Goal: Task Accomplishment & Management: Manage account settings

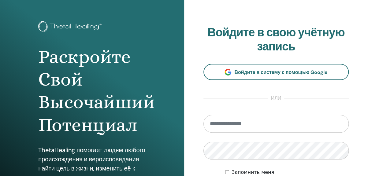
scroll to position [31, 0]
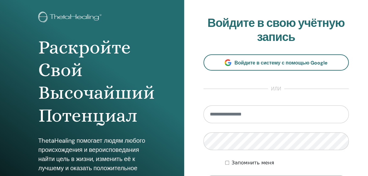
click at [238, 116] on input "email" at bounding box center [277, 115] width 146 height 18
type input "**********"
click at [189, 148] on div "**********" at bounding box center [276, 116] width 184 height 294
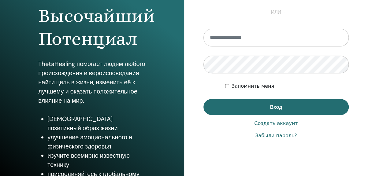
scroll to position [119, 0]
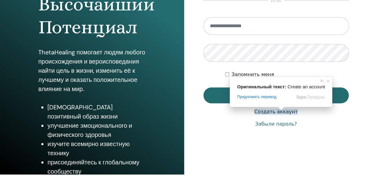
click at [280, 114] on ya-tr-span "Создать аккаунт" at bounding box center [275, 112] width 43 height 6
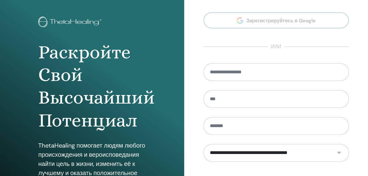
scroll to position [61, 0]
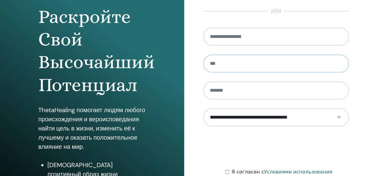
click at [226, 67] on input "text" at bounding box center [277, 64] width 146 height 18
type input "*****"
type input "**********"
type input "****"
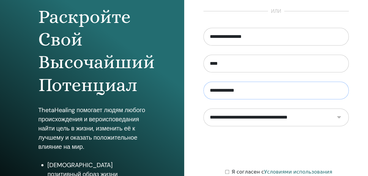
click at [215, 92] on input "**********" at bounding box center [277, 91] width 146 height 18
click at [234, 93] on input "**********" at bounding box center [277, 91] width 146 height 18
type input "******"
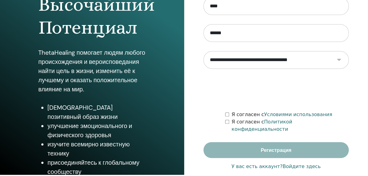
scroll to position [119, 0]
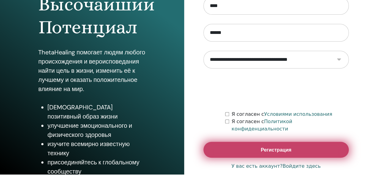
click at [259, 144] on button "Регистрация" at bounding box center [277, 150] width 146 height 16
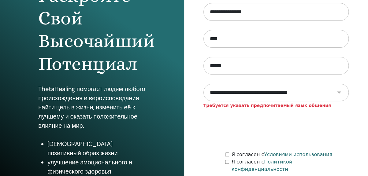
scroll to position [92, 0]
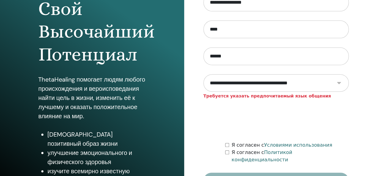
click at [227, 154] on div "Я согласен с Политикой конфиденциальности" at bounding box center [287, 156] width 124 height 15
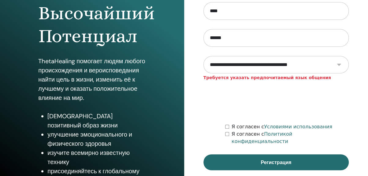
scroll to position [119, 0]
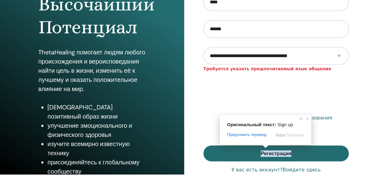
click at [266, 148] on span at bounding box center [266, 147] width 8 height 4
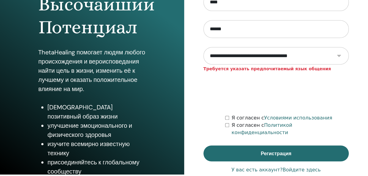
scroll to position [88, 0]
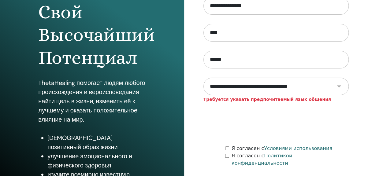
click at [337, 90] on select "**********" at bounding box center [276, 86] width 145 height 17
select select "***"
click at [204, 81] on select "**********" at bounding box center [276, 86] width 145 height 17
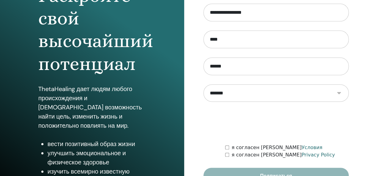
scroll to position [92, 0]
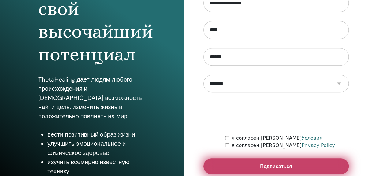
click at [250, 162] on button "Подписаться" at bounding box center [277, 167] width 146 height 16
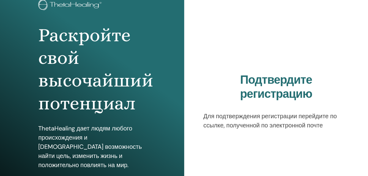
scroll to position [92, 0]
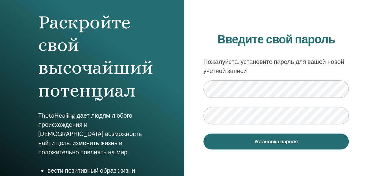
scroll to position [61, 0]
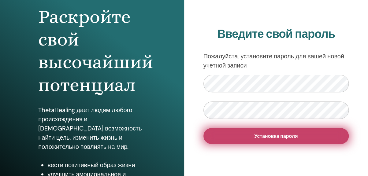
click at [329, 136] on button "Установка пароля" at bounding box center [277, 136] width 146 height 16
click at [299, 137] on button "Установка пароля" at bounding box center [277, 136] width 146 height 16
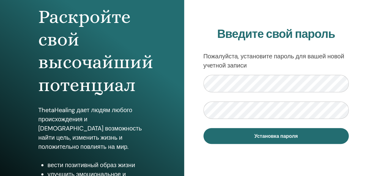
scroll to position [61, 0]
click at [187, 79] on div "Введите свой пароль Пожалуйста, установите пароль для вашей новой учетной запис…" at bounding box center [276, 86] width 184 height 294
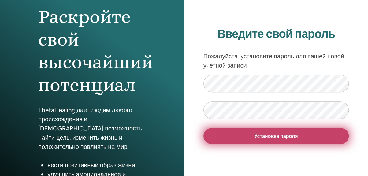
click at [224, 133] on button "Установка пароля" at bounding box center [277, 136] width 146 height 16
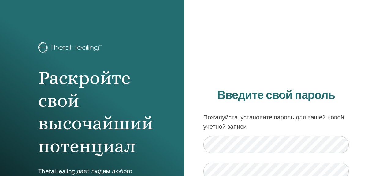
scroll to position [61, 0]
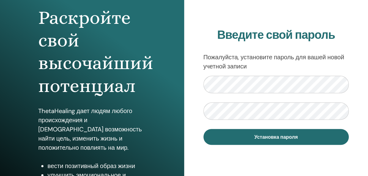
scroll to position [61, 0]
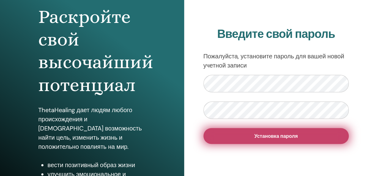
click at [289, 136] on span "Установка пароля" at bounding box center [275, 136] width 43 height 6
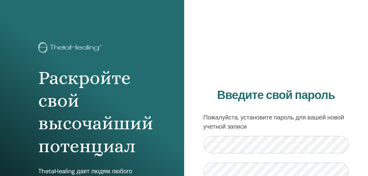
scroll to position [61, 0]
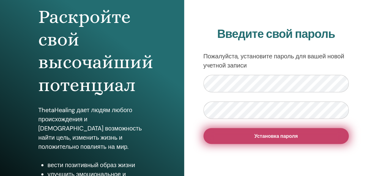
click at [266, 134] on span "Установка пароля" at bounding box center [275, 136] width 43 height 6
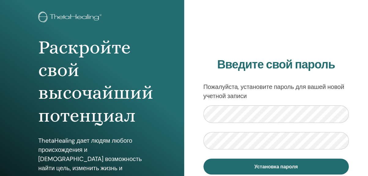
scroll to position [61, 0]
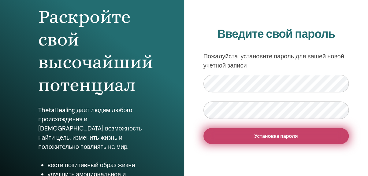
click at [254, 136] on span "Установка пароля" at bounding box center [275, 136] width 43 height 6
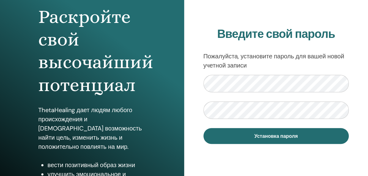
scroll to position [61, 0]
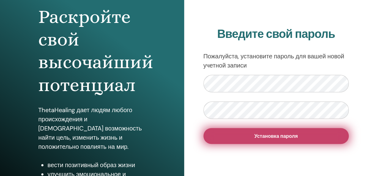
click at [255, 136] on span "Установка пароля" at bounding box center [275, 136] width 43 height 6
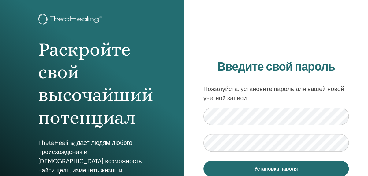
scroll to position [27, 0]
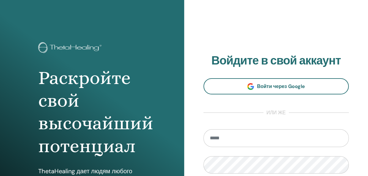
click at [243, 143] on input "email" at bounding box center [277, 138] width 146 height 18
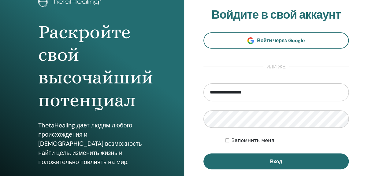
scroll to position [61, 0]
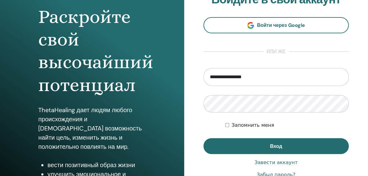
type input "**********"
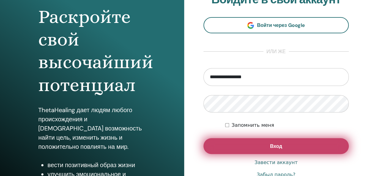
click at [248, 149] on button "Вход" at bounding box center [277, 146] width 146 height 16
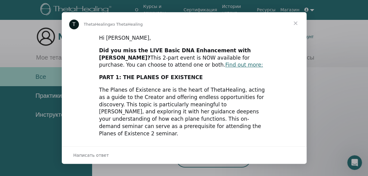
click at [296, 23] on span "Закрыть" at bounding box center [296, 23] width 22 height 22
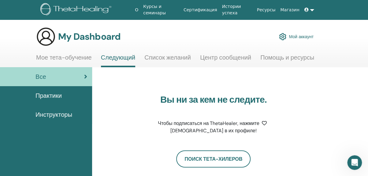
click at [294, 34] on link "Мой аккаунт" at bounding box center [296, 36] width 35 height 13
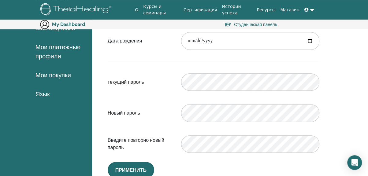
scroll to position [132, 0]
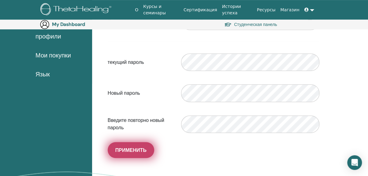
click at [136, 151] on span "Применить" at bounding box center [130, 150] width 31 height 6
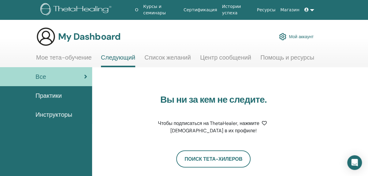
click at [299, 38] on link "Мой аккаунт" at bounding box center [296, 36] width 35 height 13
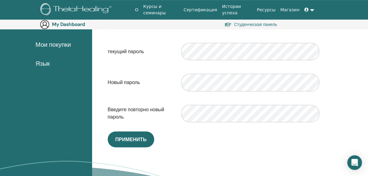
scroll to position [163, 0]
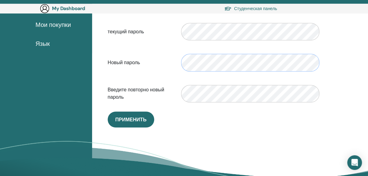
click at [173, 62] on div "Новый пароль Несоответствие пароля подтверждения" at bounding box center [213, 63] width 221 height 26
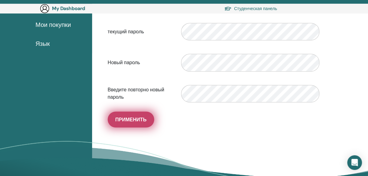
click at [133, 124] on button "Применить" at bounding box center [131, 120] width 47 height 16
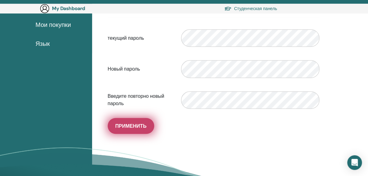
click at [130, 129] on button "Применить" at bounding box center [131, 126] width 47 height 16
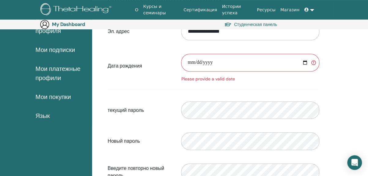
scroll to position [71, 0]
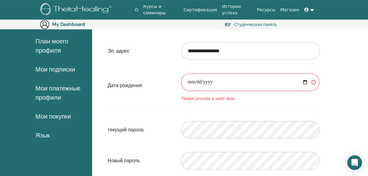
click at [188, 83] on input "date" at bounding box center [250, 82] width 138 height 18
type input "**********"
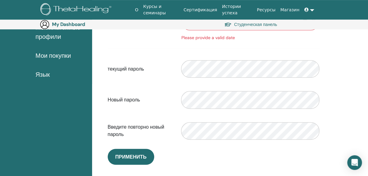
scroll to position [163, 0]
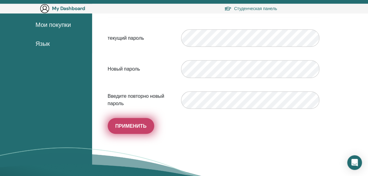
click at [132, 125] on span "Применить" at bounding box center [130, 126] width 31 height 6
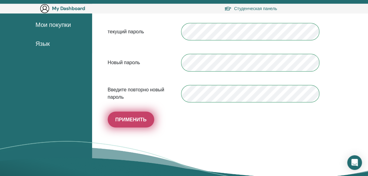
click at [136, 122] on span "Применить" at bounding box center [130, 120] width 31 height 6
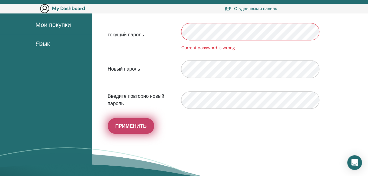
click at [141, 125] on span "Применить" at bounding box center [130, 126] width 31 height 6
click at [123, 129] on button "Применить" at bounding box center [131, 126] width 47 height 16
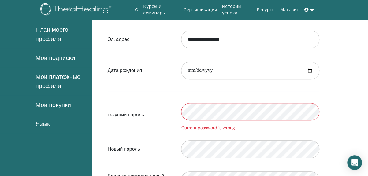
scroll to position [0, 0]
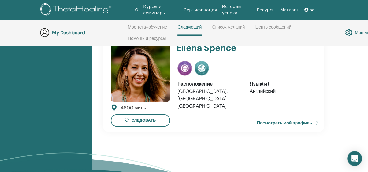
scroll to position [424, 0]
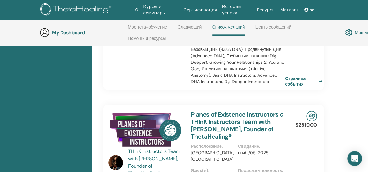
scroll to position [332, 0]
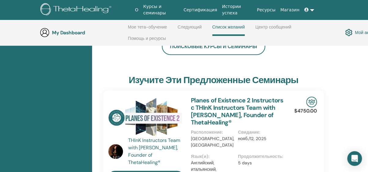
scroll to position [148, 0]
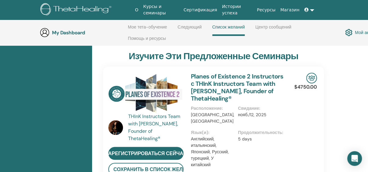
click at [363, 32] on link "Мой аккаунт" at bounding box center [362, 32] width 35 height 10
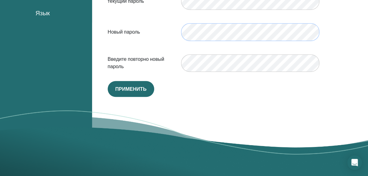
scroll to position [163, 0]
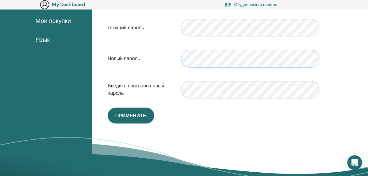
click at [200, 33] on form "**********" at bounding box center [214, 22] width 212 height 161
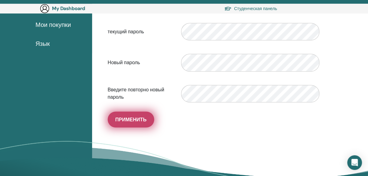
click at [118, 120] on span "Применить" at bounding box center [130, 120] width 31 height 6
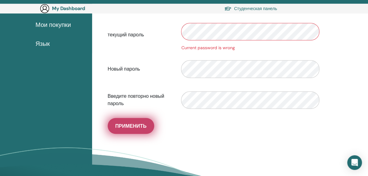
click at [126, 125] on span "Применить" at bounding box center [130, 126] width 31 height 6
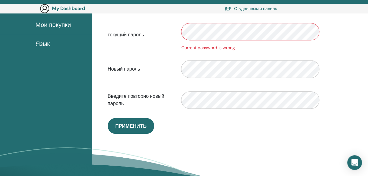
click at [218, 50] on div "Current password is wrong" at bounding box center [250, 48] width 138 height 6
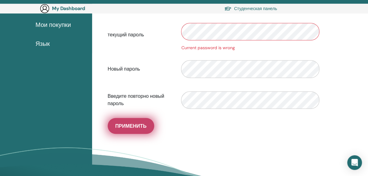
click at [120, 131] on button "Применить" at bounding box center [131, 126] width 47 height 16
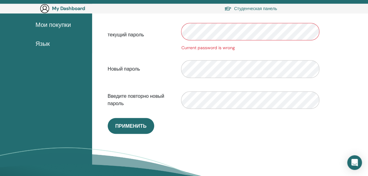
click at [158, 36] on div "текущий пароль Current password is wrong" at bounding box center [213, 35] width 221 height 32
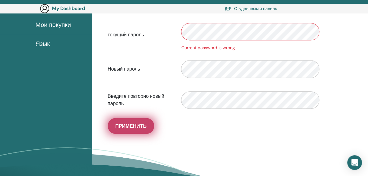
click at [142, 123] on span "Применить" at bounding box center [130, 126] width 31 height 6
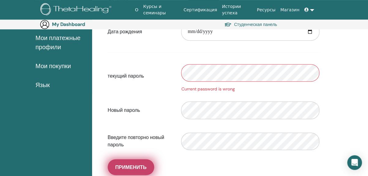
scroll to position [132, 0]
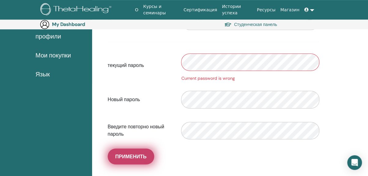
click at [136, 157] on span "Применить" at bounding box center [130, 157] width 31 height 6
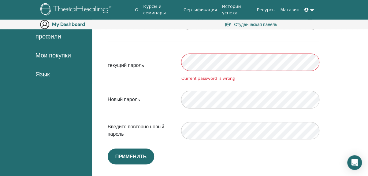
click at [316, 77] on div "Current password is wrong" at bounding box center [250, 78] width 138 height 6
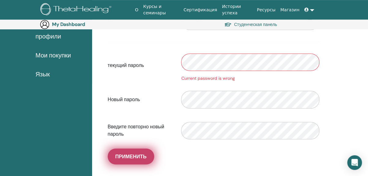
click at [116, 155] on span "Применить" at bounding box center [130, 157] width 31 height 6
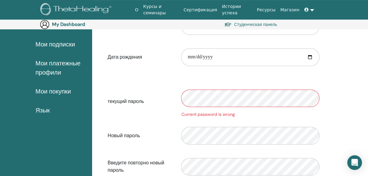
scroll to position [102, 0]
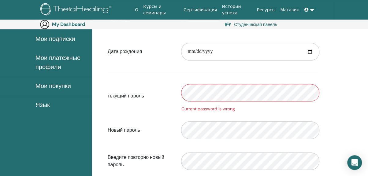
click at [323, 102] on div "Current password is wrong" at bounding box center [251, 96] width 148 height 32
click at [324, 110] on div "**********" at bounding box center [214, 82] width 236 height 239
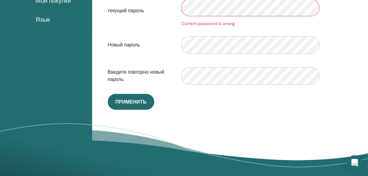
scroll to position [193, 0]
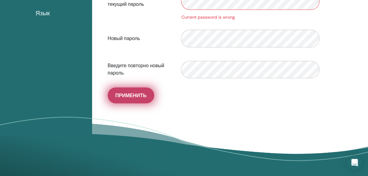
click at [118, 97] on span "Применить" at bounding box center [130, 95] width 31 height 6
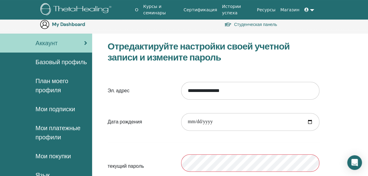
scroll to position [31, 0]
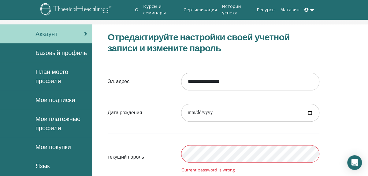
click at [64, 52] on span "Базовый профиль" at bounding box center [60, 52] width 51 height 9
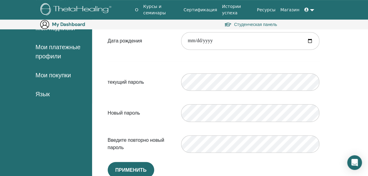
scroll to position [114, 0]
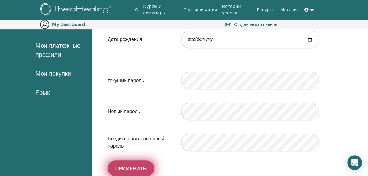
click at [125, 169] on span "Применить" at bounding box center [130, 169] width 31 height 6
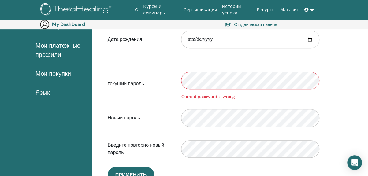
click at [169, 113] on label "Новый пароль" at bounding box center [140, 118] width 74 height 12
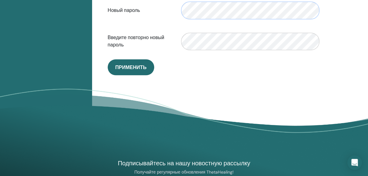
scroll to position [236, 0]
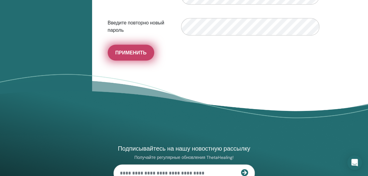
click at [131, 52] on span "Применить" at bounding box center [130, 53] width 31 height 6
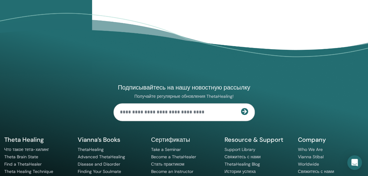
scroll to position [328, 0]
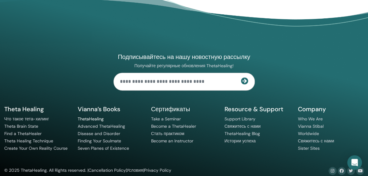
click at [94, 119] on link "ThetaHealing" at bounding box center [91, 119] width 26 height 6
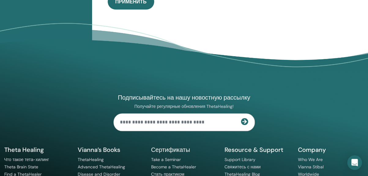
scroll to position [320, 0]
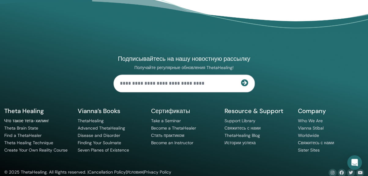
click at [38, 119] on link "Что такое тета-хилинг" at bounding box center [26, 121] width 45 height 6
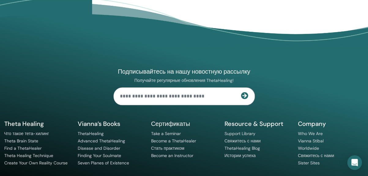
scroll to position [320, 0]
